Goal: Use online tool/utility: Utilize a website feature to perform a specific function

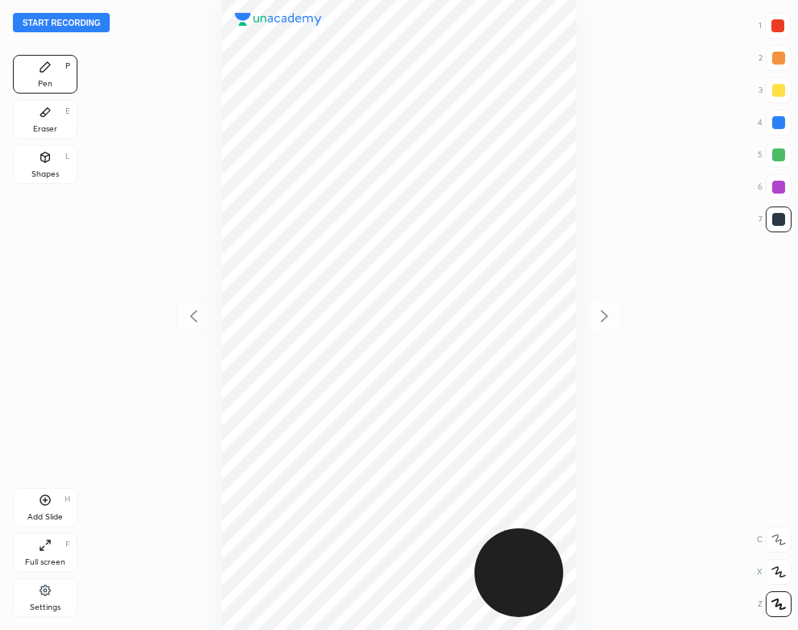
scroll to position [630, 540]
click at [166, 115] on div at bounding box center [399, 315] width 540 height 630
click at [81, 22] on button "Start recording" at bounding box center [61, 22] width 97 height 19
click at [36, 579] on div "Settings" at bounding box center [45, 598] width 65 height 39
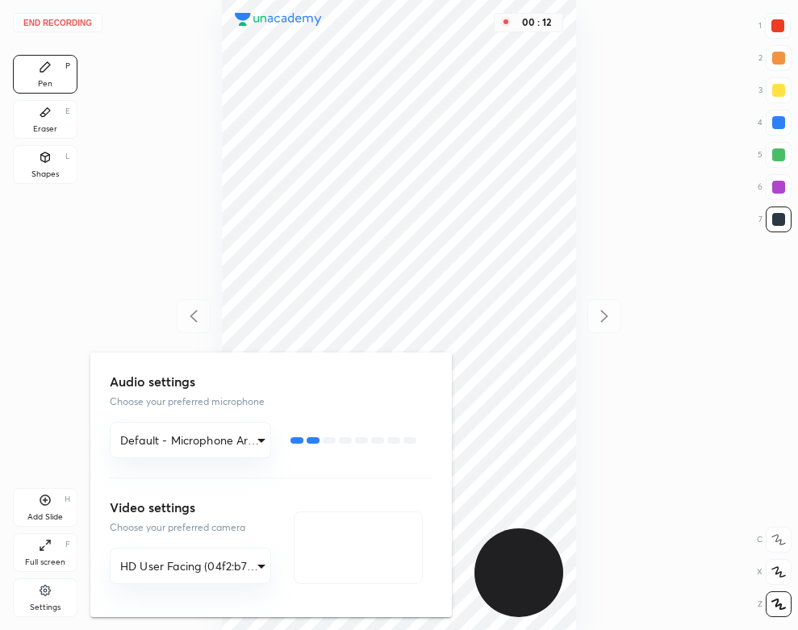
click at [325, 86] on div at bounding box center [399, 315] width 798 height 630
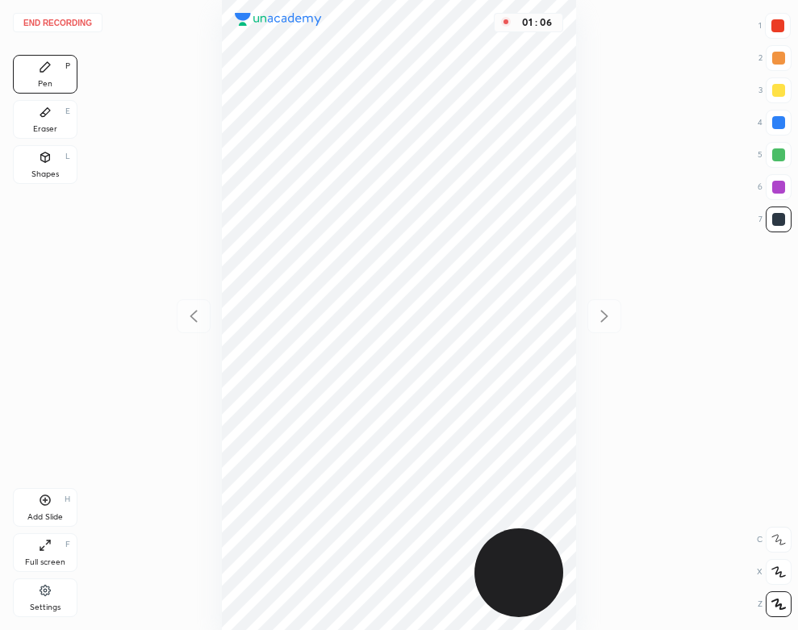
click at [43, 121] on div "Eraser E" at bounding box center [45, 119] width 65 height 39
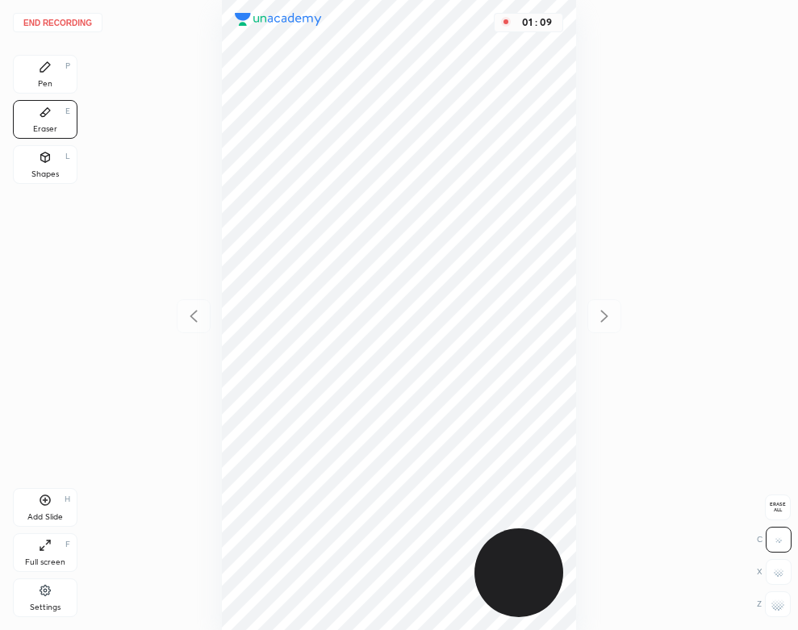
click at [56, 79] on div "Pen P" at bounding box center [45, 74] width 65 height 39
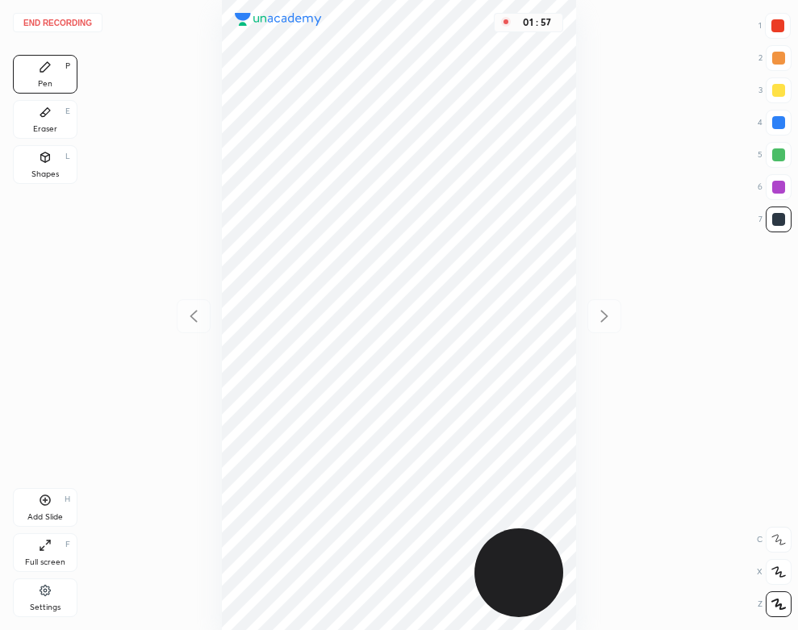
click at [53, 526] on div "Add Slide H" at bounding box center [45, 507] width 65 height 39
click at [50, 173] on div "Shapes" at bounding box center [44, 174] width 27 height 8
click at [36, 76] on div "Pen P" at bounding box center [45, 74] width 65 height 39
click at [52, 22] on button "End recording" at bounding box center [58, 22] width 90 height 19
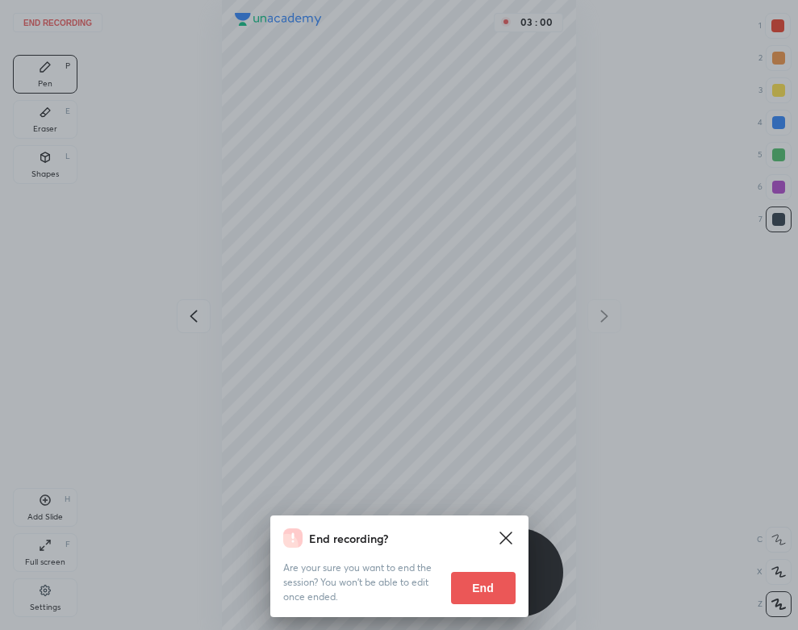
click at [478, 586] on button "End" at bounding box center [483, 588] width 65 height 32
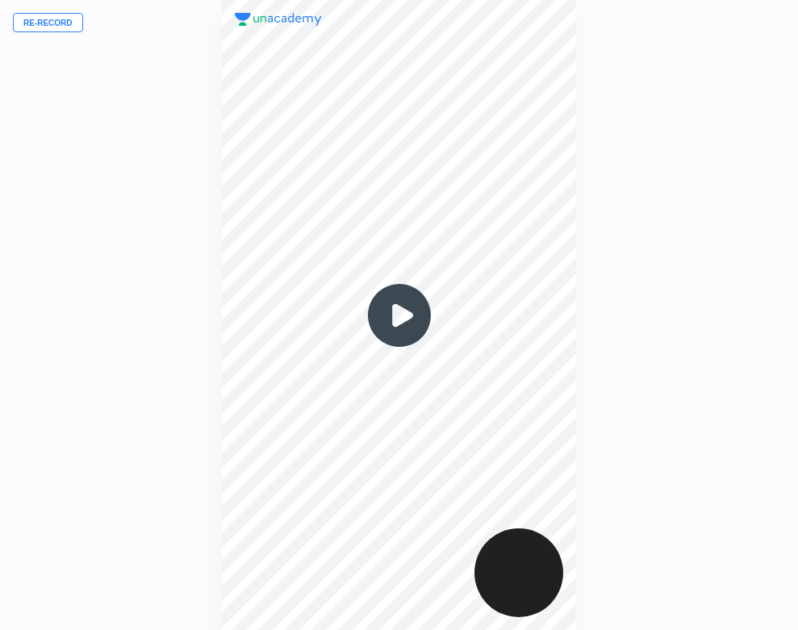
click at [395, 322] on img at bounding box center [399, 315] width 77 height 77
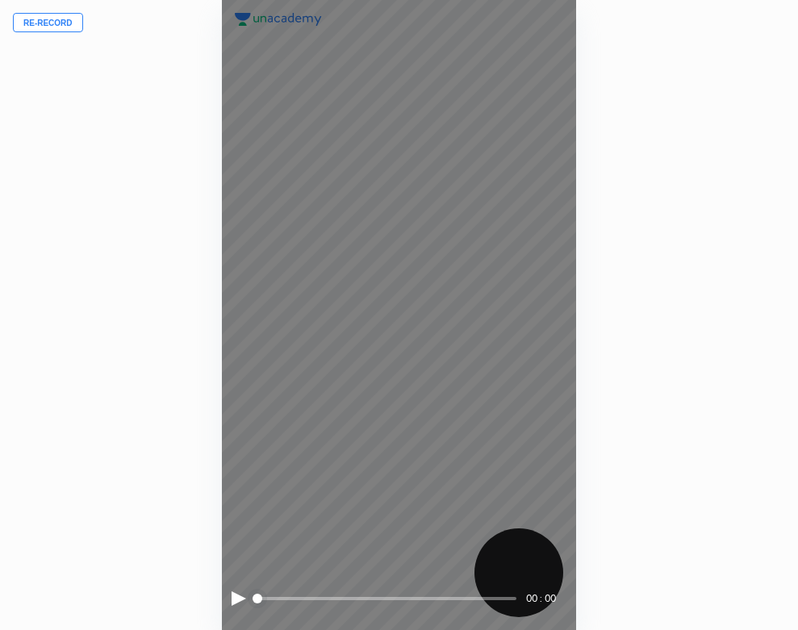
click at [239, 599] on div at bounding box center [239, 598] width 15 height 15
